Goal: Use online tool/utility: Utilize a website feature to perform a specific function

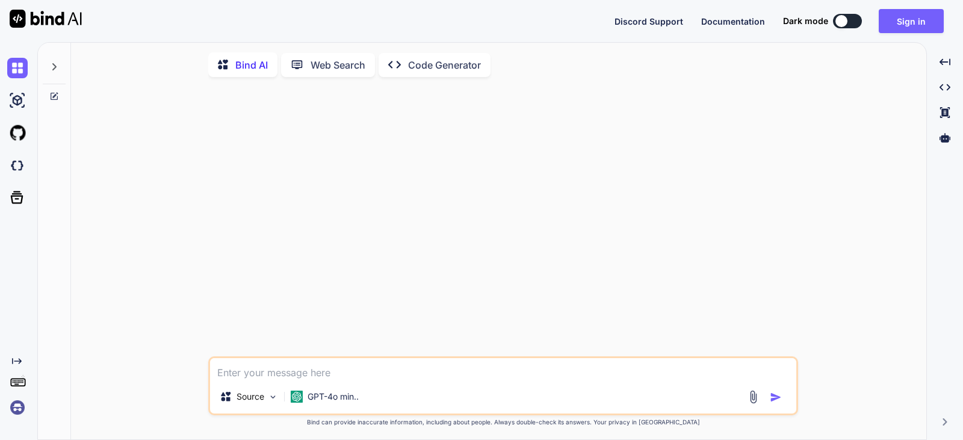
type textarea "x"
click at [251, 373] on textarea at bounding box center [503, 369] width 587 height 22
type textarea "• We have modify the logic for intern user while submit the form."
click at [887, 17] on button "Sign in" at bounding box center [911, 21] width 65 height 24
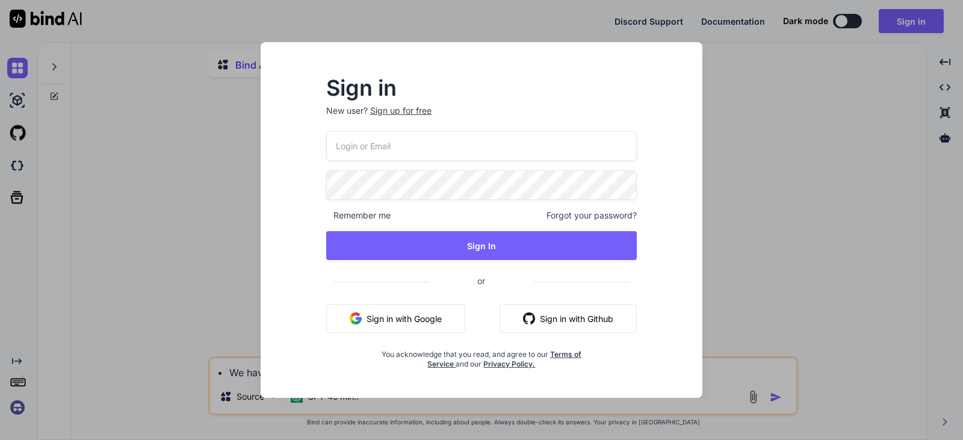
type input "[EMAIL_ADDRESS][DOMAIN_NAME]"
click at [344, 147] on input "[EMAIL_ADDRESS][DOMAIN_NAME]" at bounding box center [481, 146] width 311 height 30
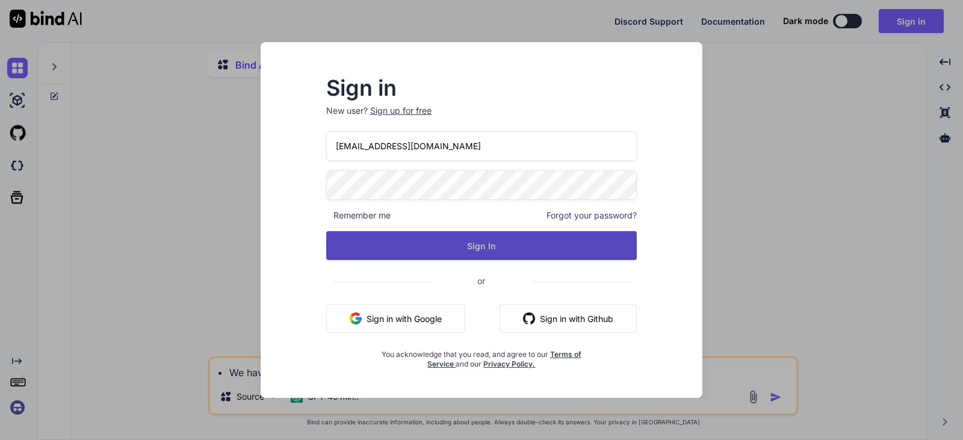
click at [335, 243] on button "Sign In" at bounding box center [481, 245] width 311 height 29
click at [447, 238] on button "Sign In" at bounding box center [481, 245] width 311 height 29
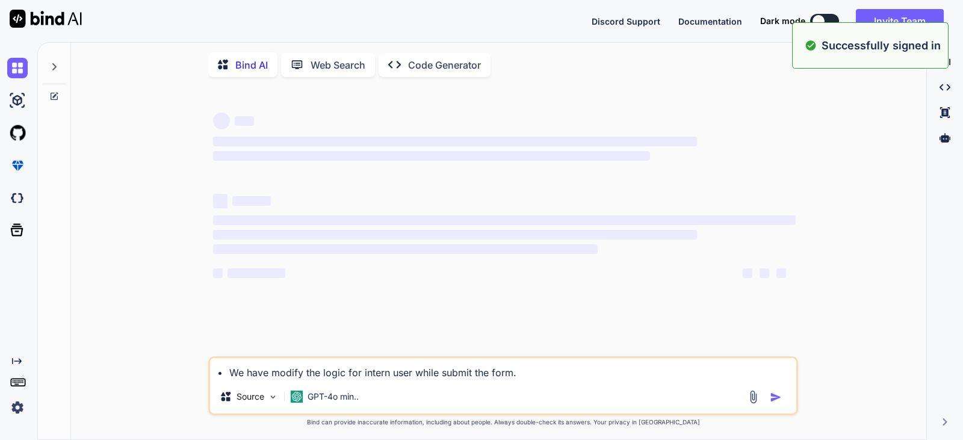
click at [529, 373] on textarea "• We have modify the logic for intern user while submit the form." at bounding box center [503, 369] width 587 height 22
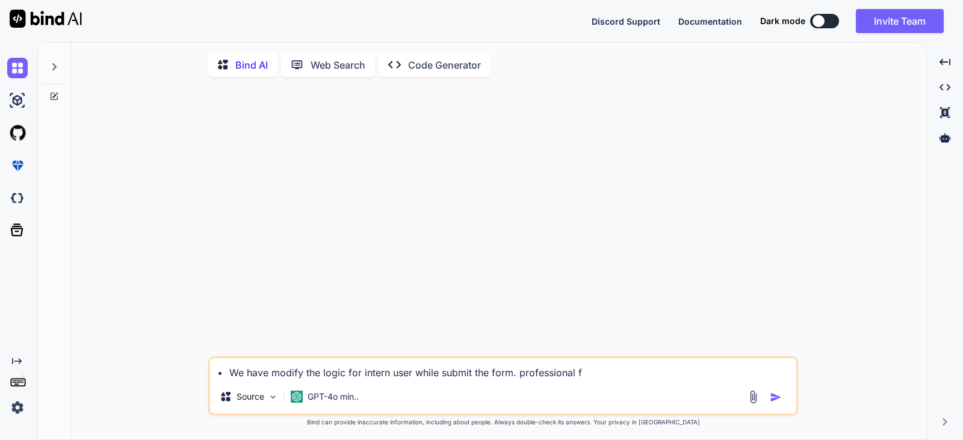
type textarea "• We have modify the logic for intern user while submit the form. professional"
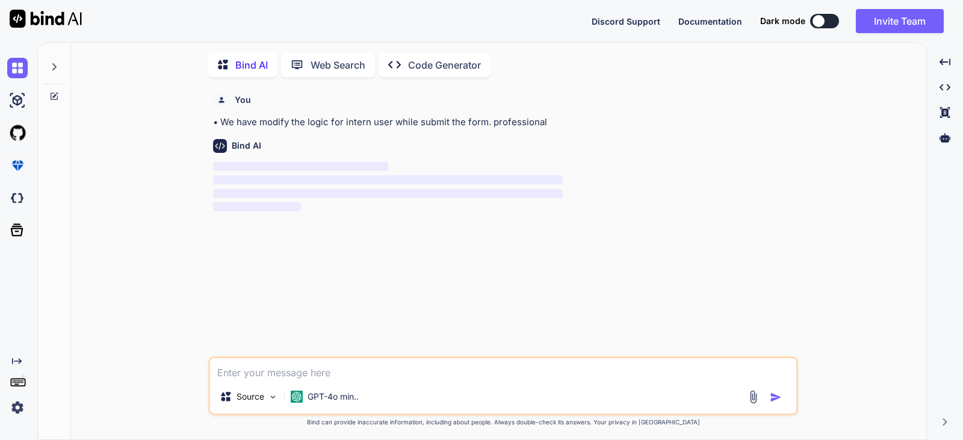
scroll to position [5, 0]
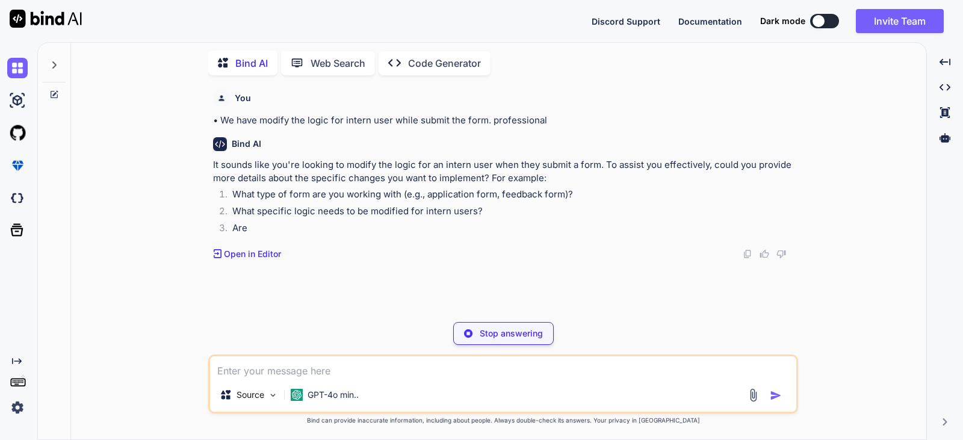
click at [233, 370] on textarea at bounding box center [503, 367] width 587 height 22
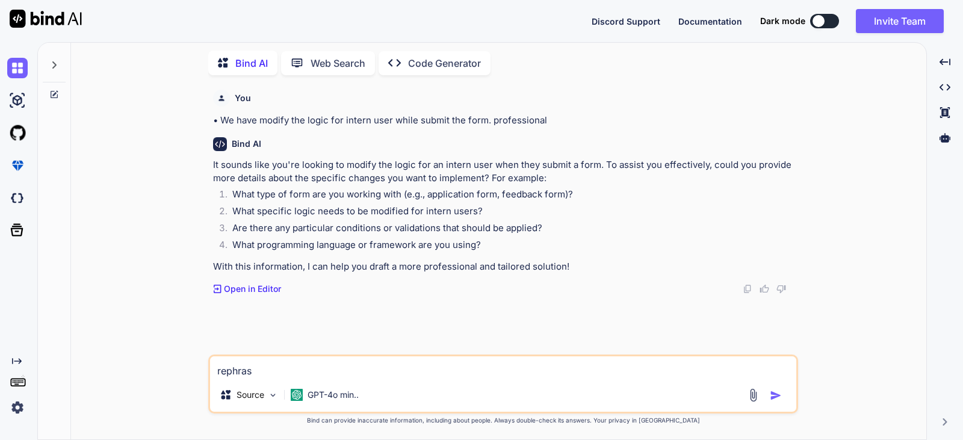
type textarea "rephrase"
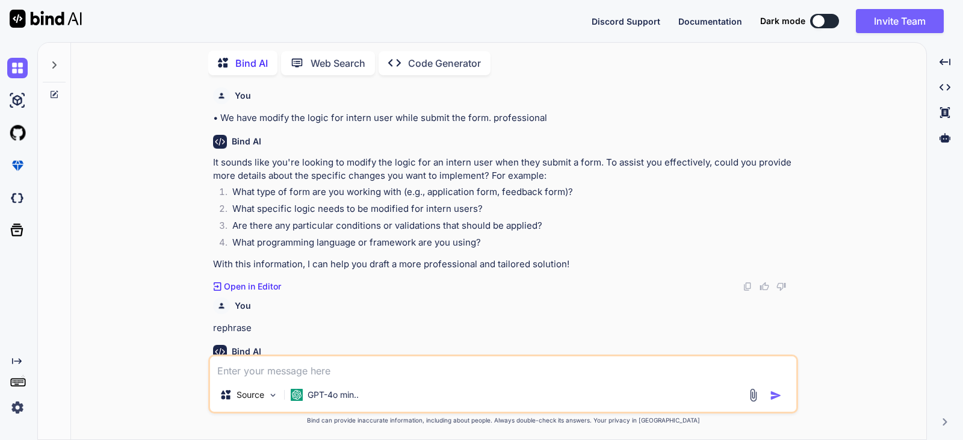
scroll to position [0, 0]
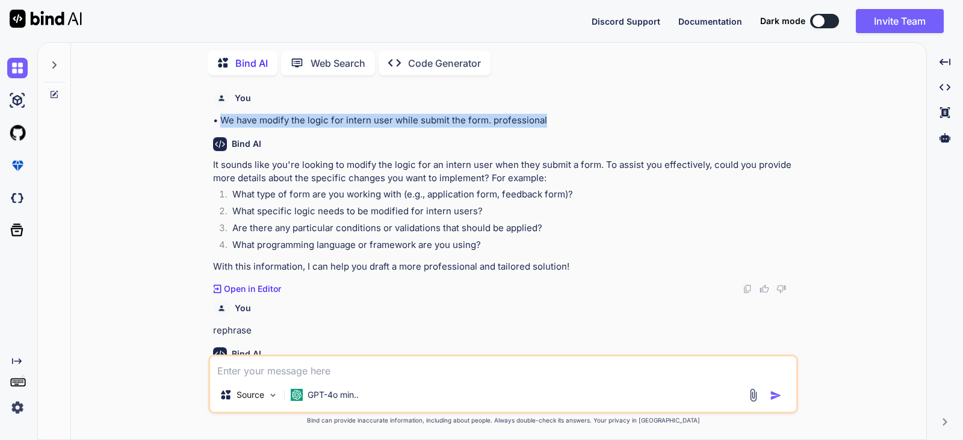
drag, startPoint x: 549, startPoint y: 120, endPoint x: 220, endPoint y: 120, distance: 328.8
click at [220, 120] on p "• We have modify the logic for intern user while submit the form. professional" at bounding box center [504, 121] width 583 height 14
copy p "We have modify the logic for intern user while submit the form. professional"
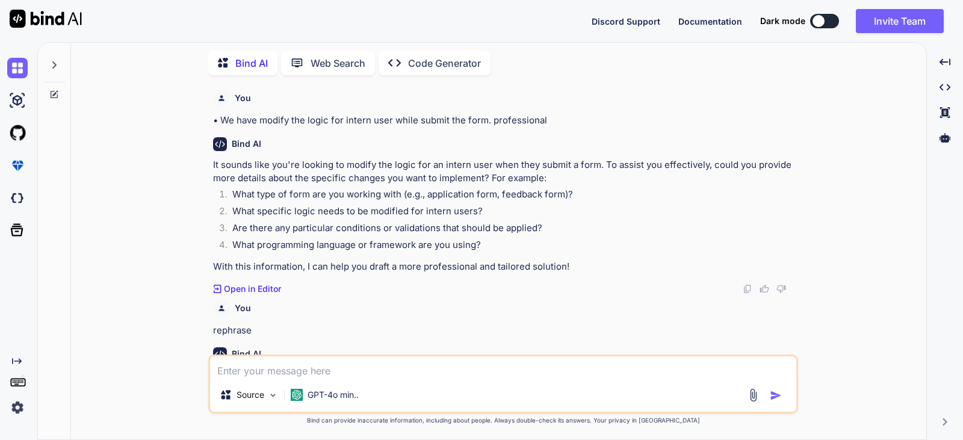
drag, startPoint x: 250, startPoint y: 379, endPoint x: 256, endPoint y: 372, distance: 9.0
click at [252, 379] on div "Source GPT-4o min.." at bounding box center [503, 384] width 590 height 59
click at [256, 372] on textarea at bounding box center [503, 367] width 587 height 22
paste textarea "We have modify the logic for intern user while submit the form. professional"
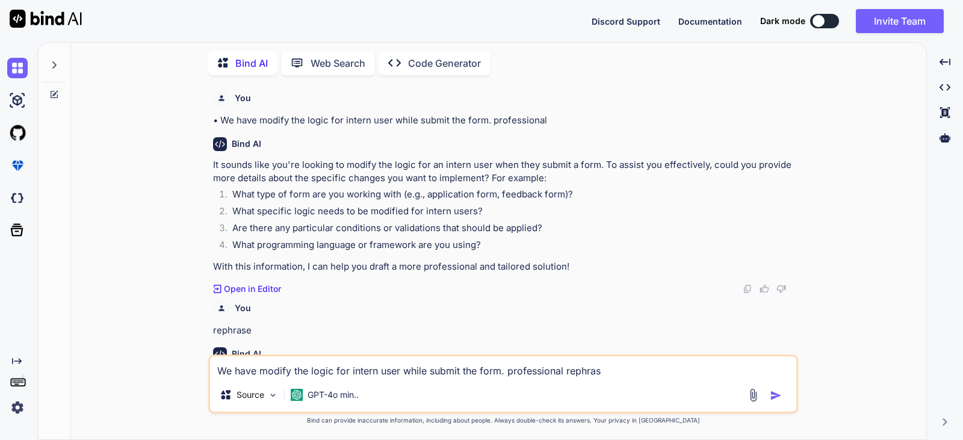
type textarea "We have modify the logic for intern user while submit the form. professional re…"
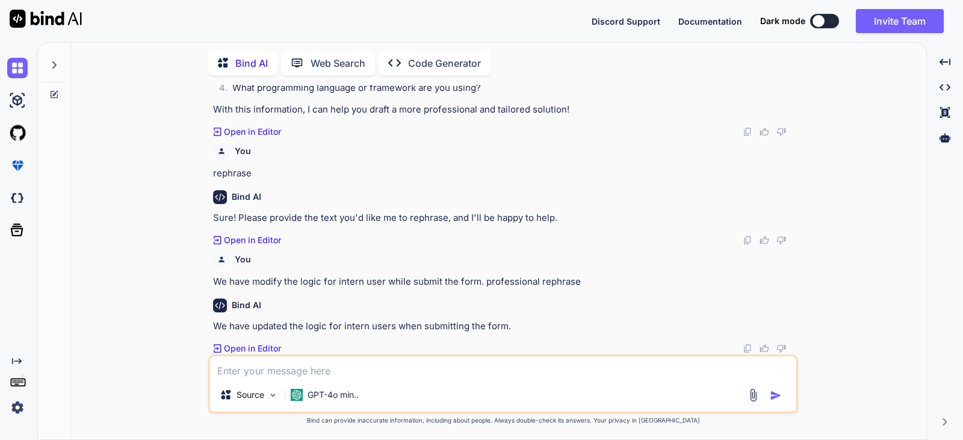
scroll to position [157, 0]
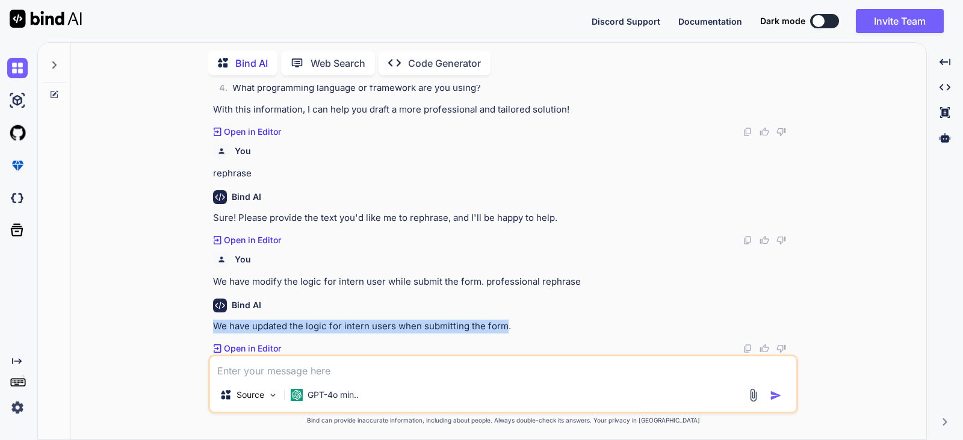
drag, startPoint x: 507, startPoint y: 328, endPoint x: 217, endPoint y: 326, distance: 290.2
click at [217, 326] on p "We have updated the logic for intern users when submitting the form." at bounding box center [504, 327] width 583 height 14
copy p "We have updated the logic for intern users when submitting the form"
